Goal: Transaction & Acquisition: Purchase product/service

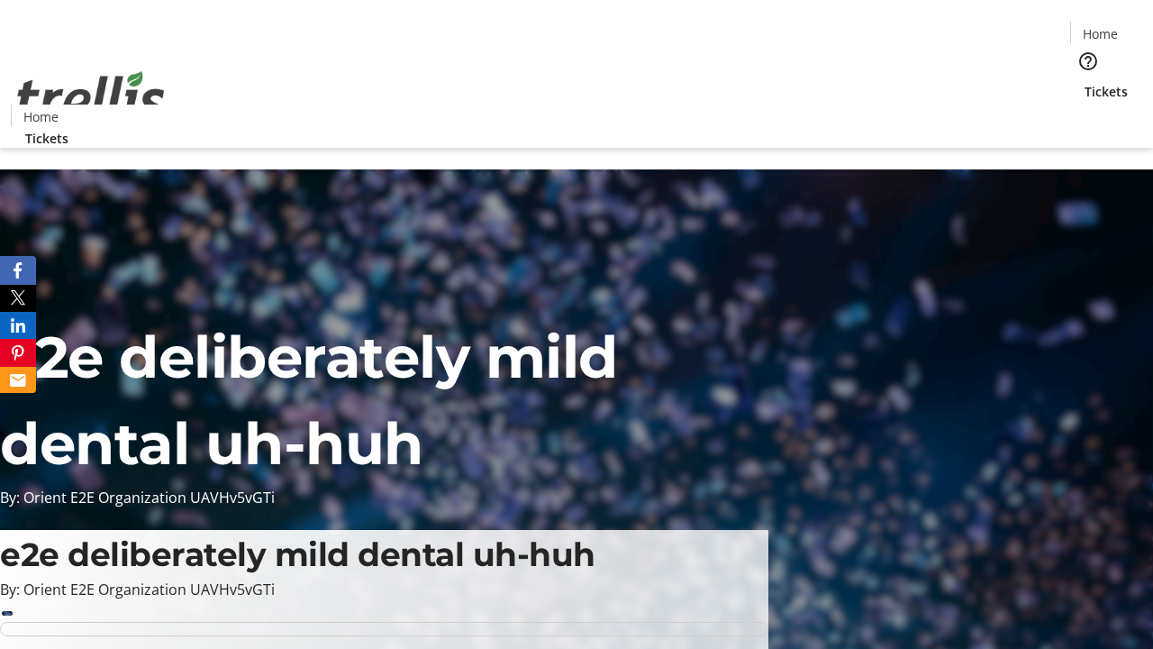
click at [1102, 27] on span "Sign Up" at bounding box center [1109, 25] width 52 height 22
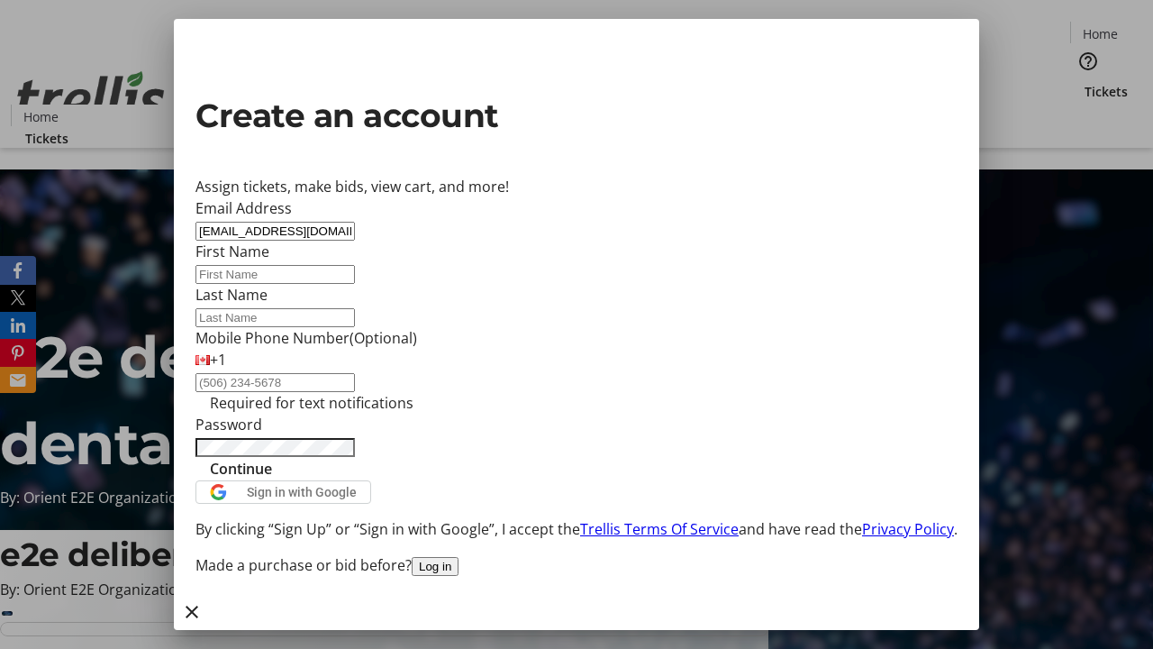
type input "[EMAIL_ADDRESS][DOMAIN_NAME]"
type input "[PERSON_NAME]"
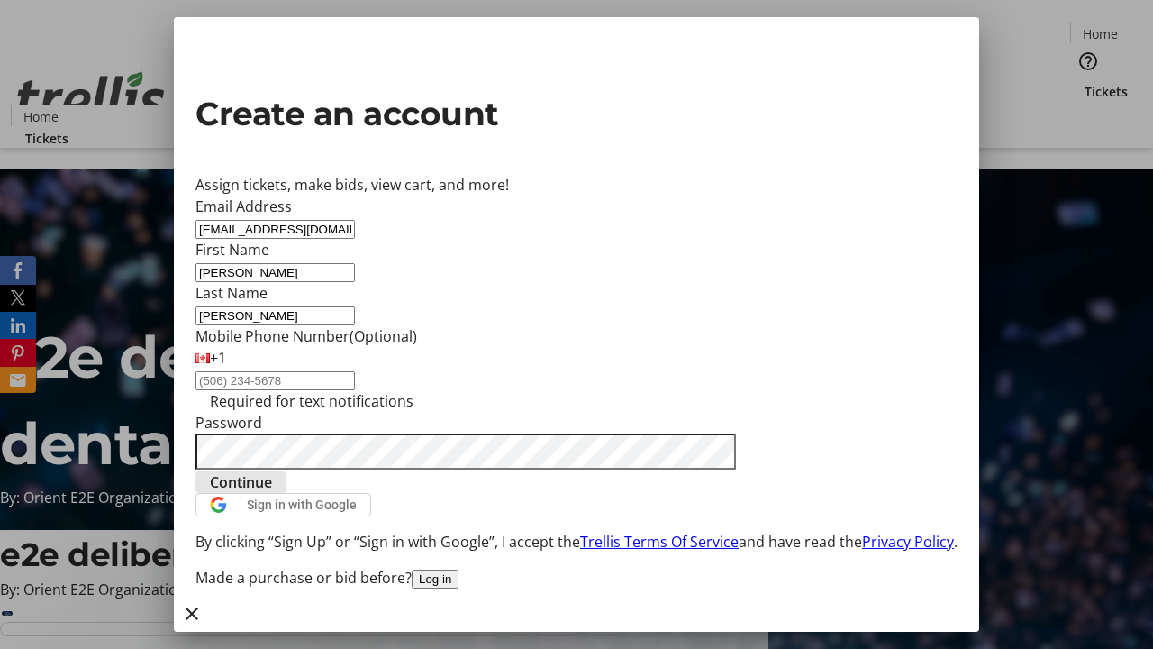
click at [272, 493] on span "Continue" at bounding box center [241, 482] width 62 height 22
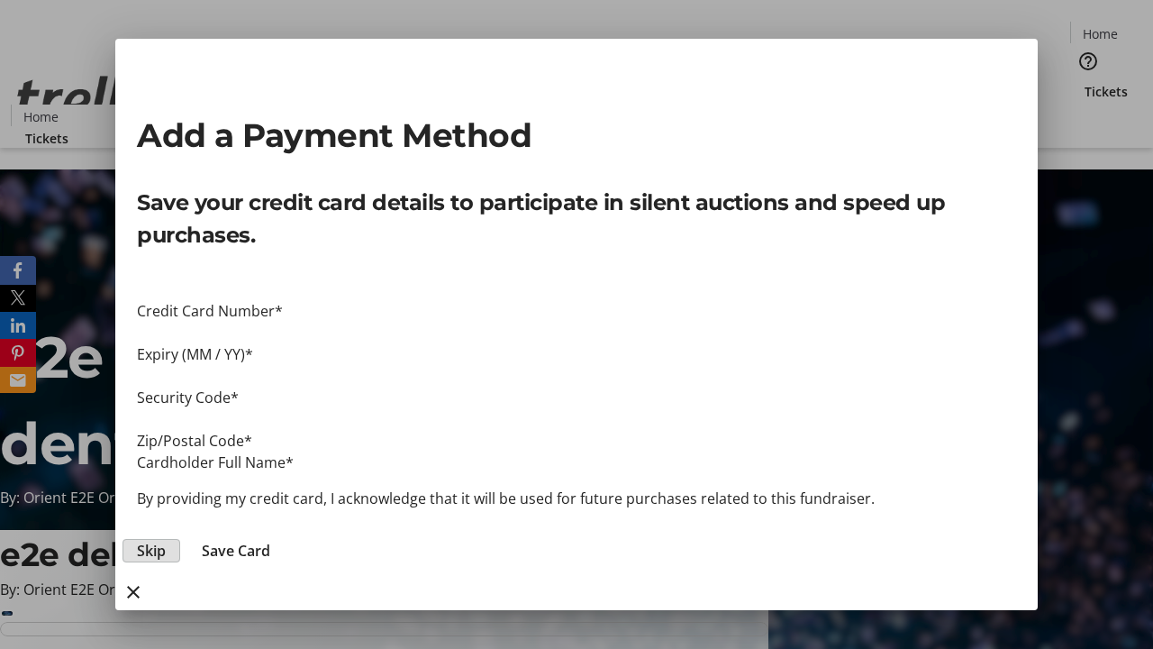
click at [166, 540] on span "Skip" at bounding box center [151, 551] width 29 height 22
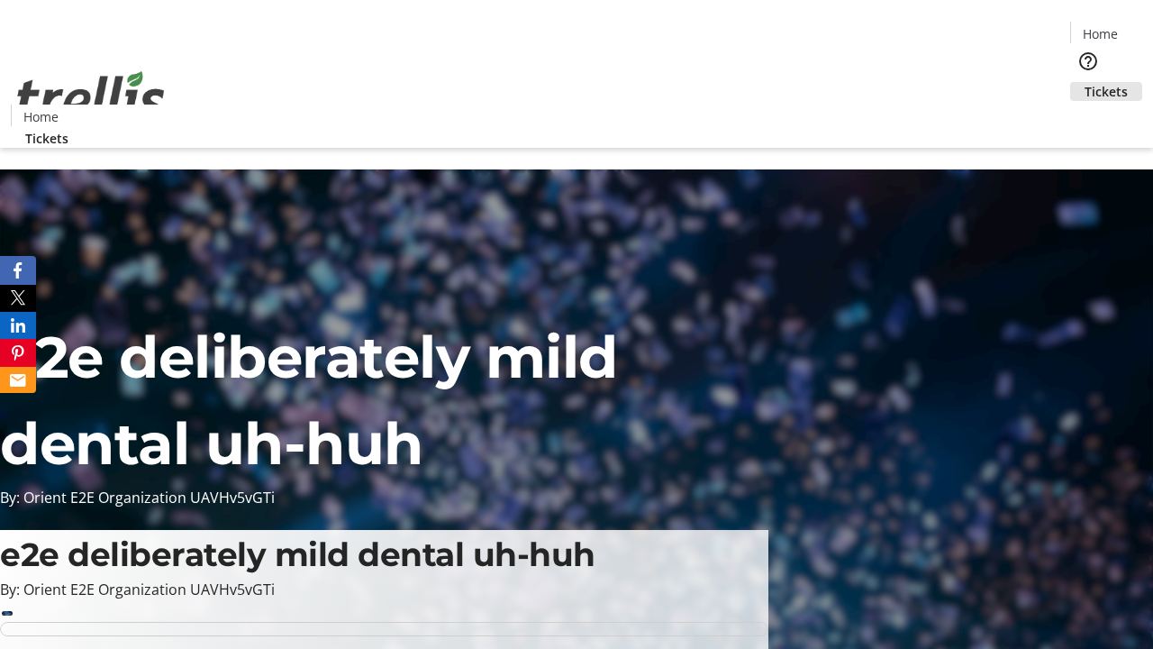
click at [1085, 82] on span "Tickets" at bounding box center [1106, 91] width 43 height 19
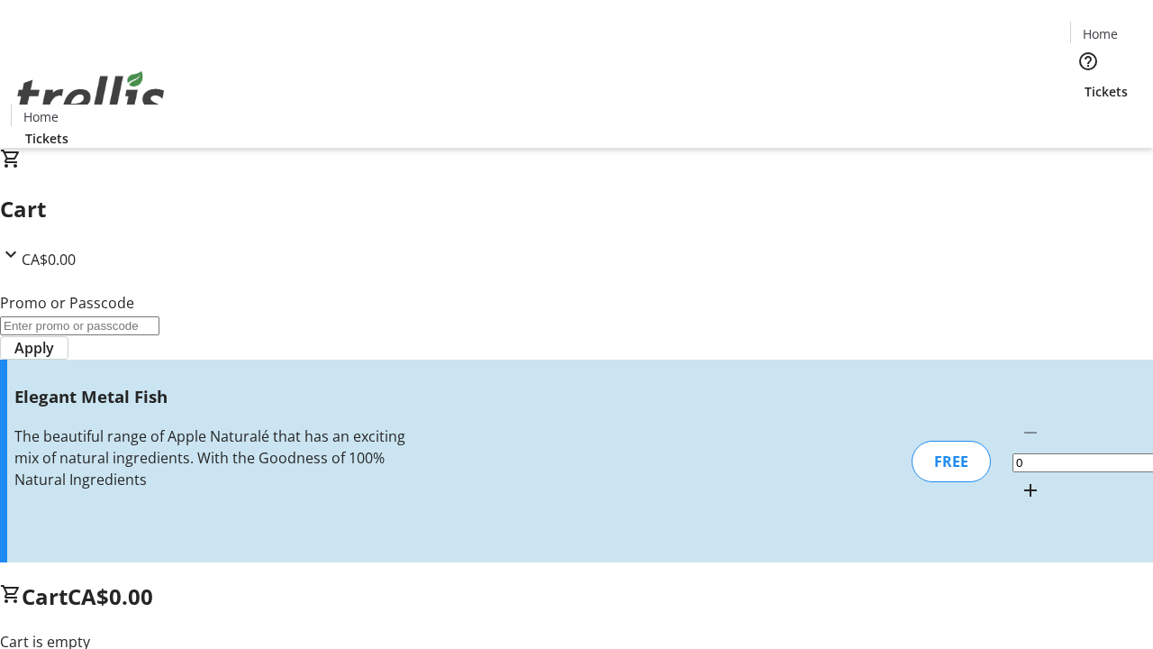
click at [1020, 479] on mat-icon "Increment by one" at bounding box center [1031, 490] width 22 height 22
type input "1"
